Goal: Task Accomplishment & Management: Manage account settings

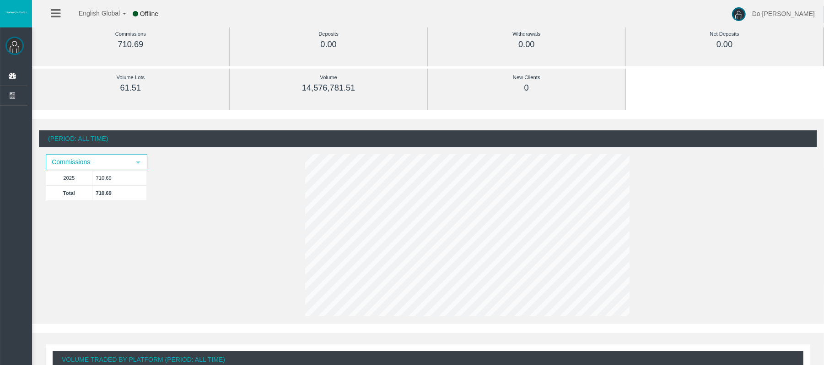
scroll to position [61, 0]
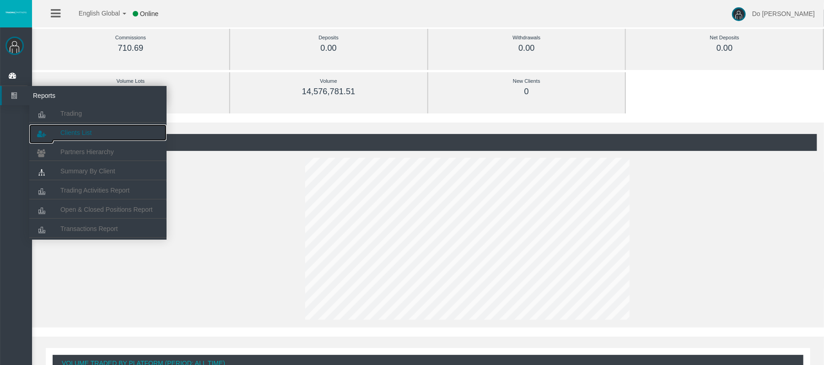
click at [75, 127] on link "Clients List" at bounding box center [97, 132] width 137 height 16
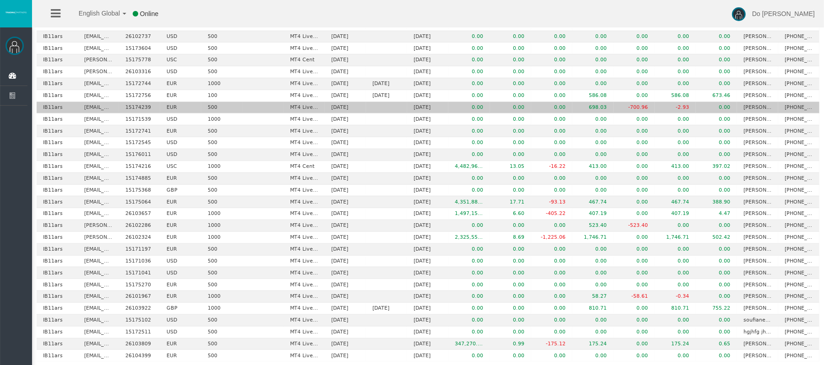
scroll to position [410, 0]
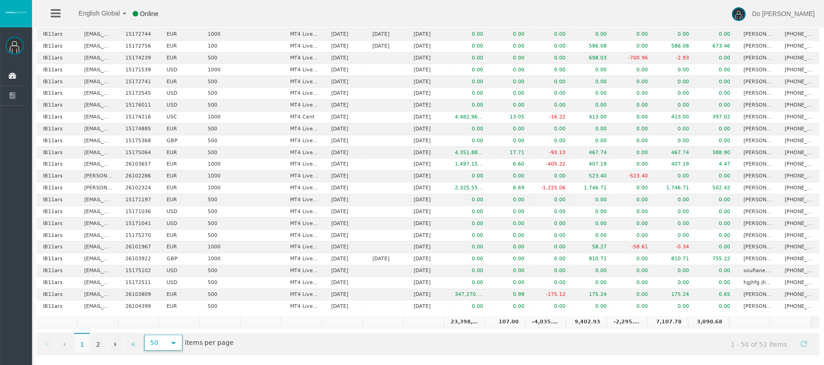
click at [182, 348] on span "50 select" at bounding box center [163, 342] width 37 height 15
click at [174, 317] on li "500" at bounding box center [164, 319] width 36 height 15
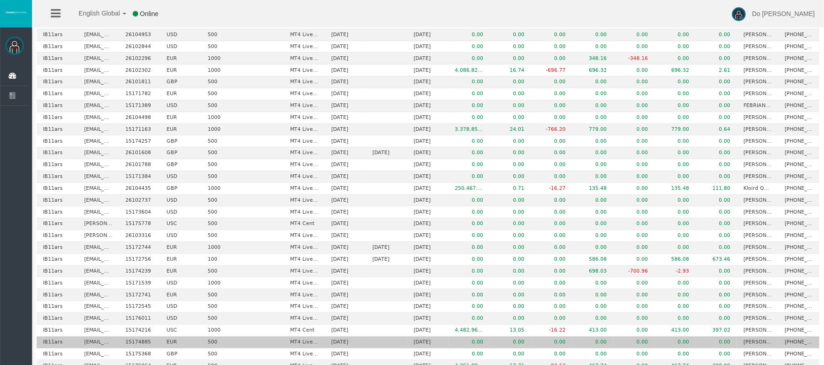
scroll to position [434, 0]
